Goal: Find contact information: Find contact information

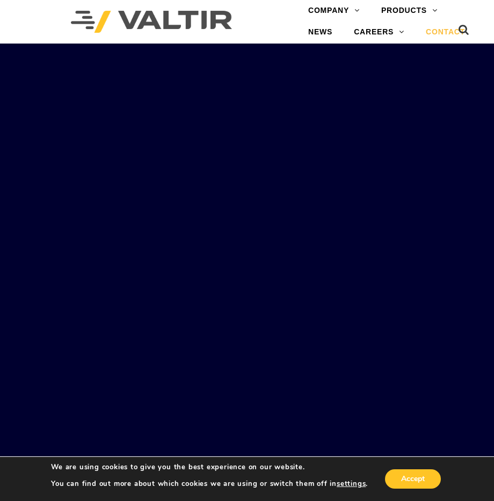
click at [444, 30] on link "CONTACT" at bounding box center [445, 31] width 61 height 21
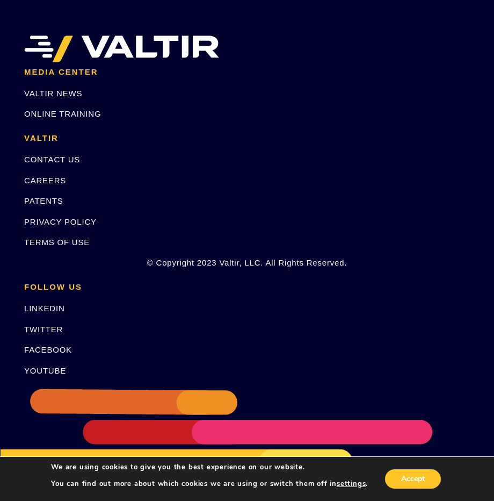
scroll to position [1533, 0]
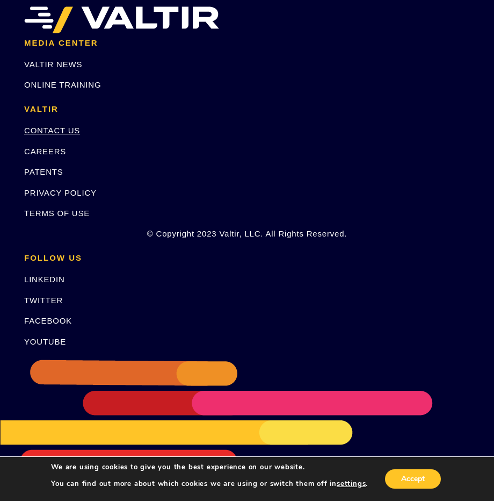
click at [69, 131] on link "CONTACT US" at bounding box center [52, 130] width 56 height 9
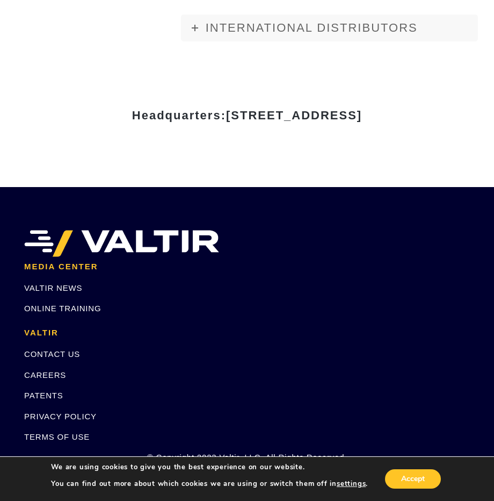
scroll to position [1505, 0]
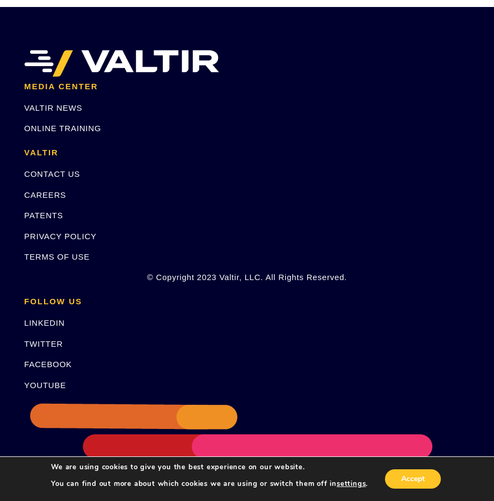
scroll to position [1533, 0]
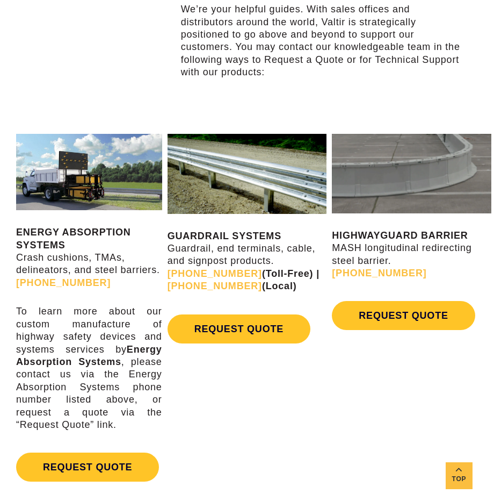
scroll to position [484, 0]
